Goal: Navigation & Orientation: Find specific page/section

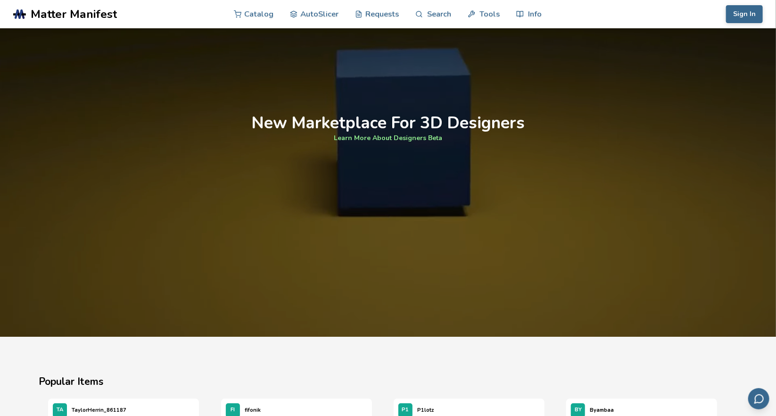
scroll to position [884, 0]
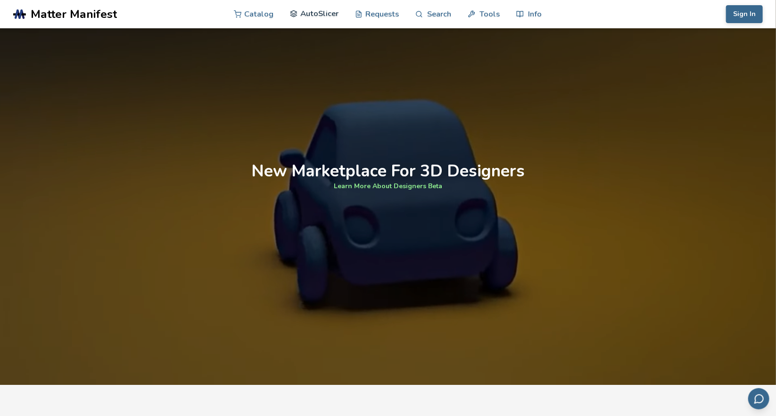
click at [310, 13] on link "AutoSlicer" at bounding box center [314, 14] width 49 height 28
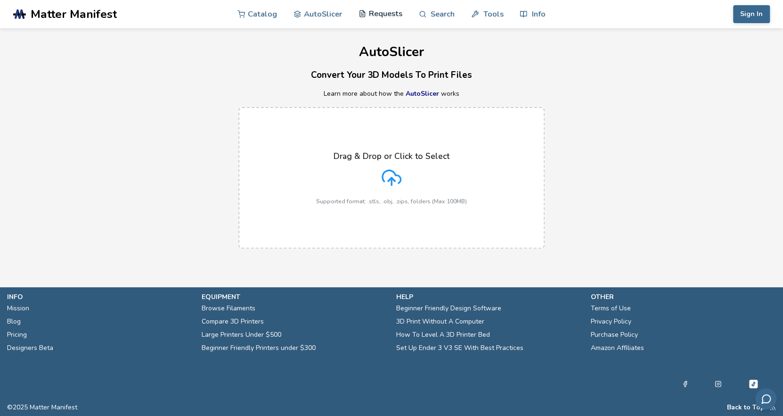
click at [370, 12] on link "Requests" at bounding box center [381, 14] width 44 height 28
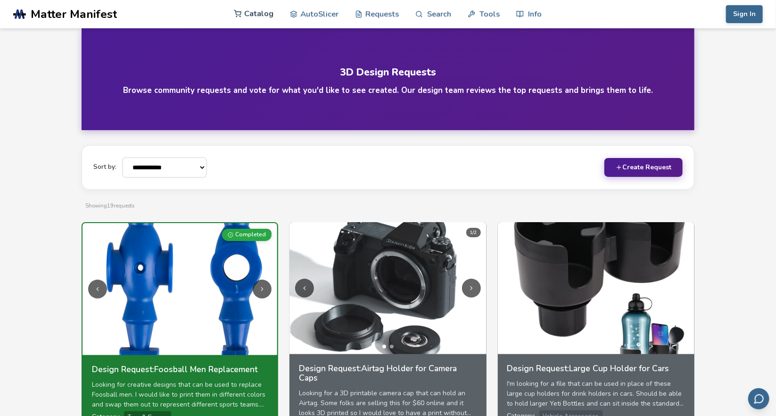
click at [249, 16] on link "Catalog" at bounding box center [254, 14] width 40 height 28
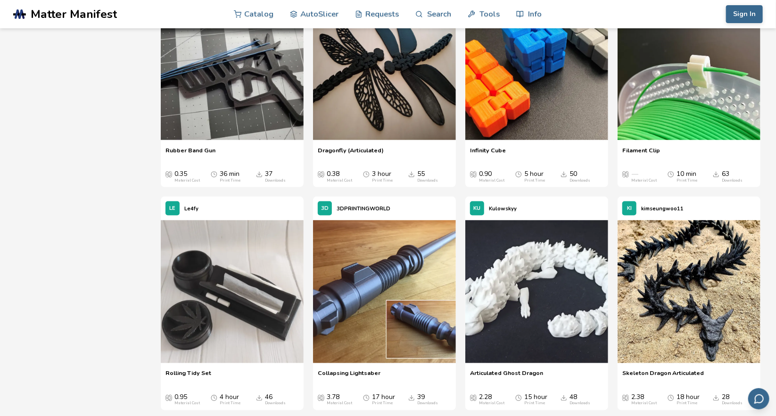
scroll to position [774, 0]
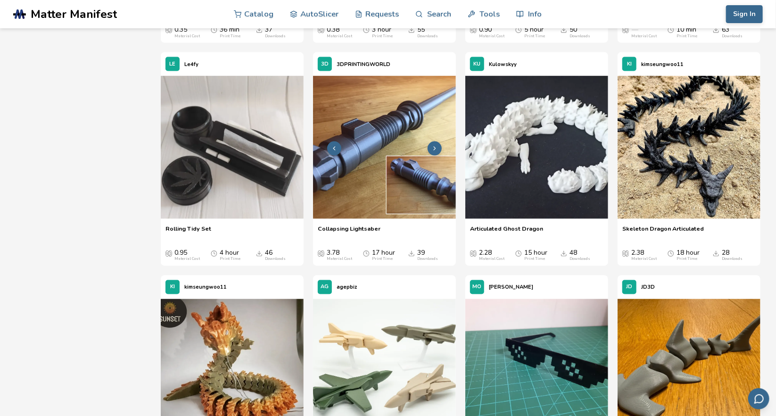
click at [362, 122] on img at bounding box center [384, 147] width 143 height 143
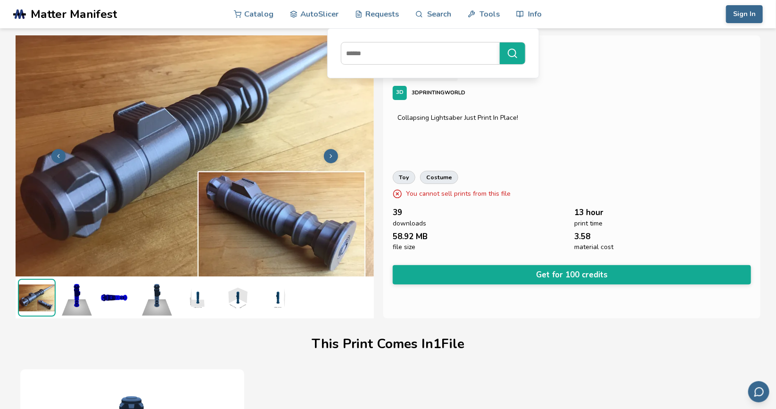
click at [90, 16] on span "Matter Manifest" at bounding box center [74, 14] width 86 height 13
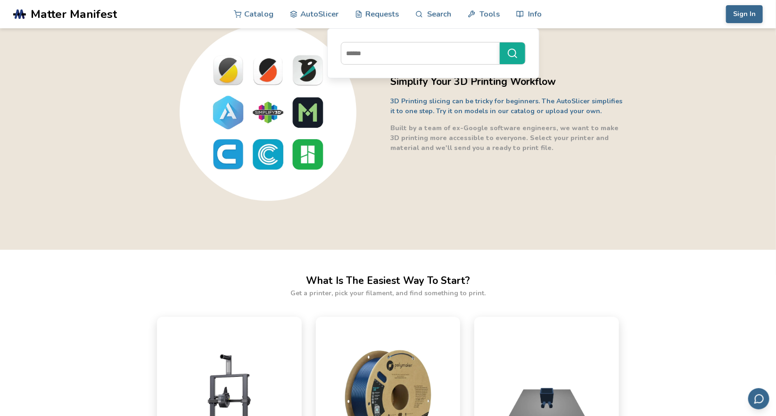
scroll to position [198, 0]
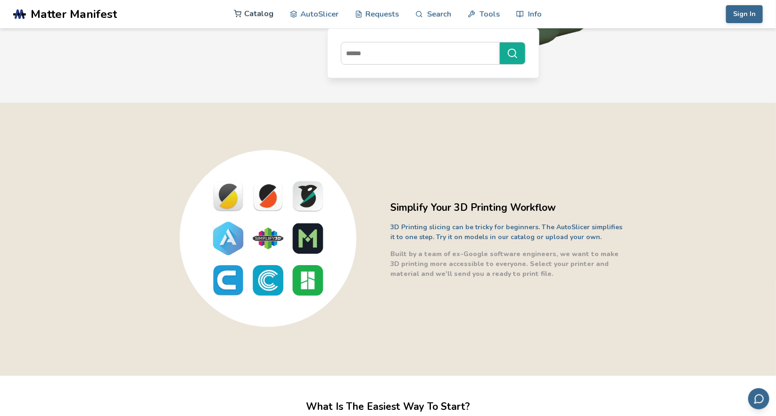
click at [263, 16] on link "Catalog" at bounding box center [254, 14] width 40 height 28
